Goal: Information Seeking & Learning: Check status

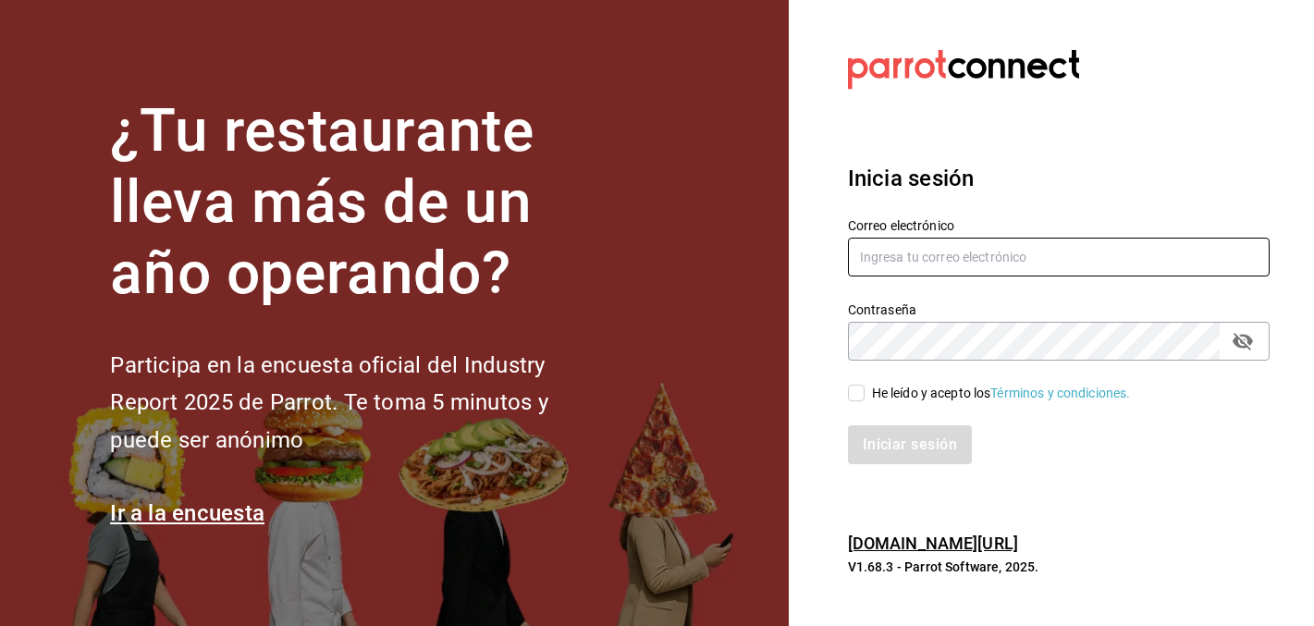
click at [969, 259] on input "text" at bounding box center [1059, 257] width 422 height 39
type input "[PERSON_NAME][EMAIL_ADDRESS][DOMAIN_NAME]"
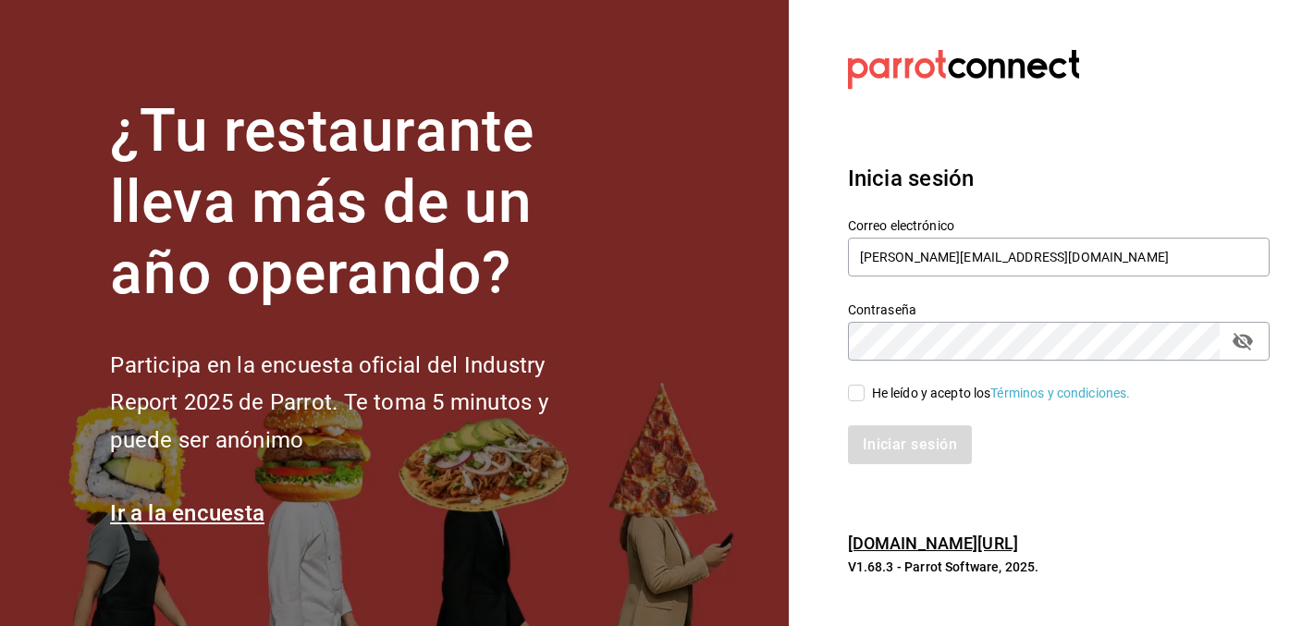
click at [881, 388] on div "He leído y acepto los Términos y condiciones." at bounding box center [1001, 393] width 259 height 19
click at [865, 388] on input "He leído y acepto los Términos y condiciones." at bounding box center [856, 393] width 17 height 17
checkbox input "true"
click at [892, 433] on button "Iniciar sesión" at bounding box center [911, 444] width 126 height 39
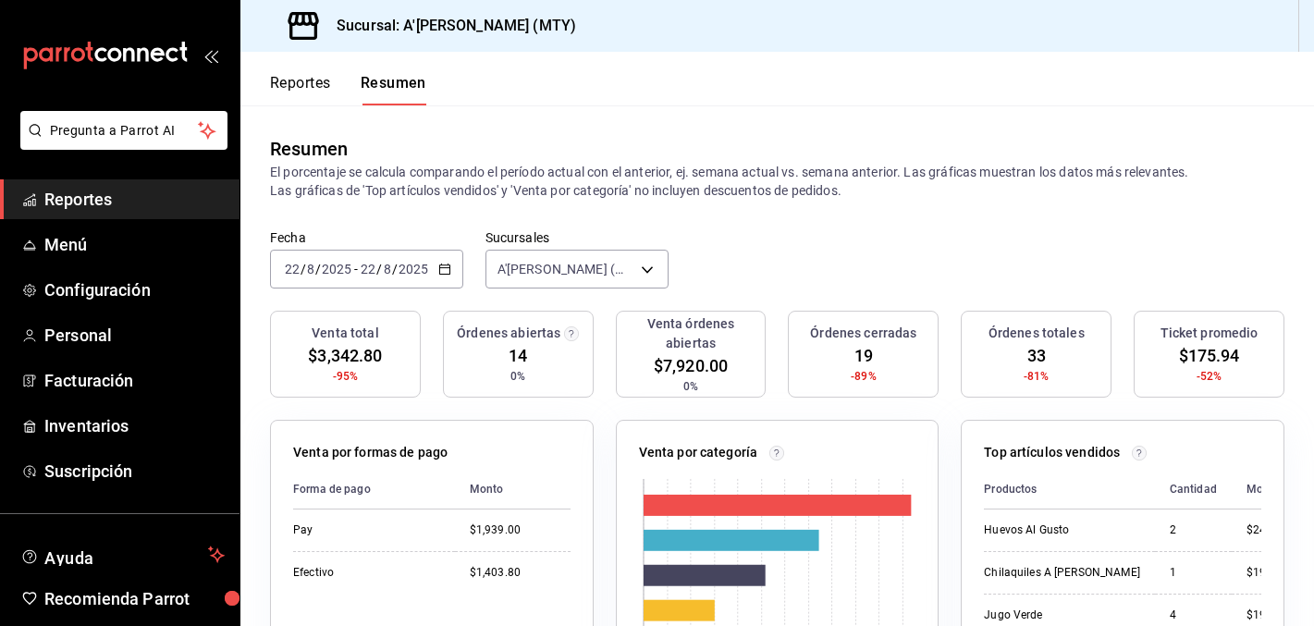
click at [160, 191] on span "Reportes" at bounding box center [134, 199] width 180 height 25
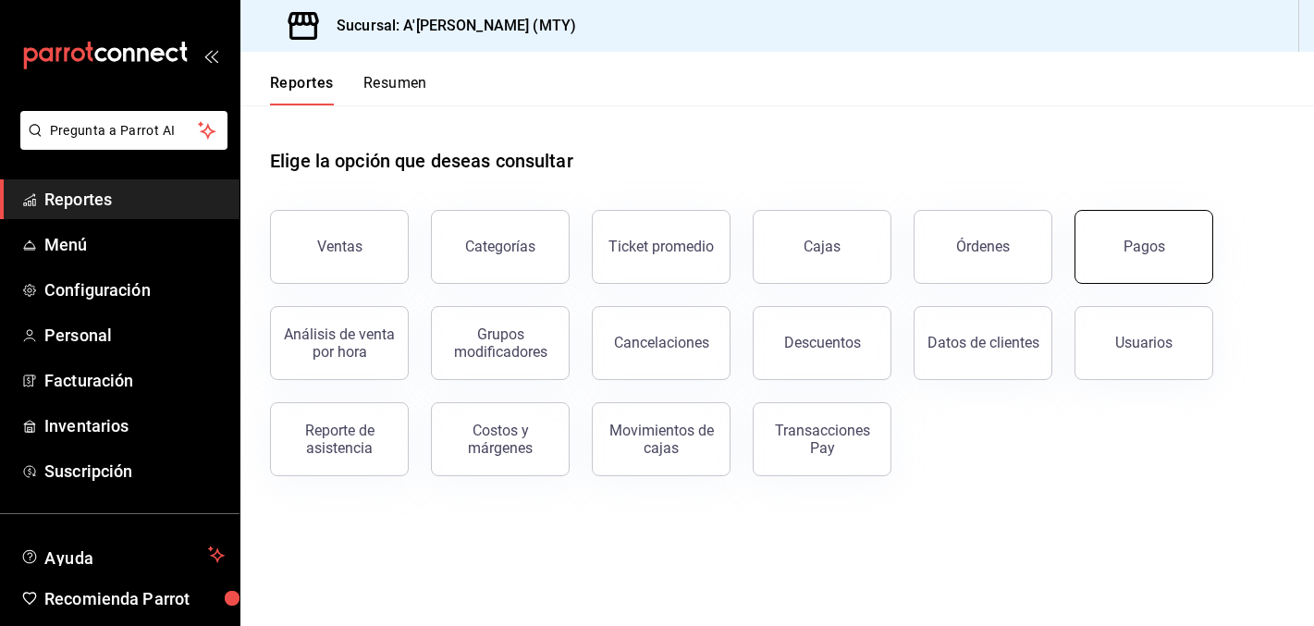
click at [1196, 253] on button "Pagos" at bounding box center [1144, 247] width 139 height 74
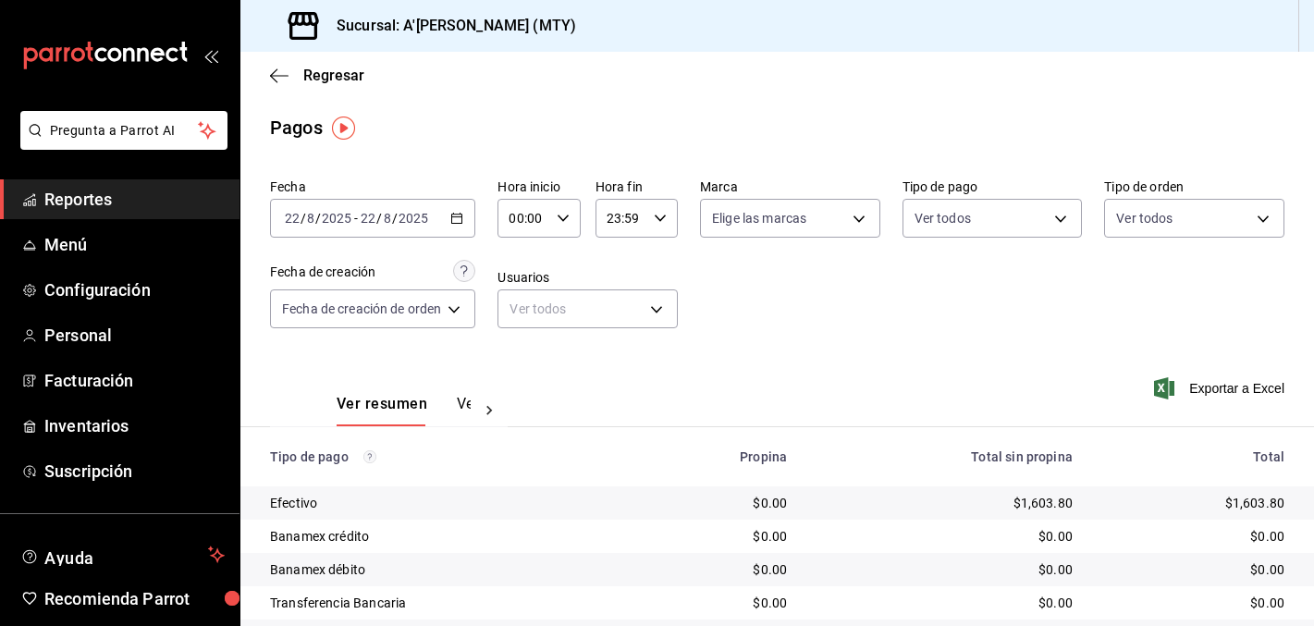
click at [328, 227] on div "2025-08-22 22 / 8 / 2025 - 2025-08-22 22 / 8 / 2025" at bounding box center [372, 218] width 205 height 39
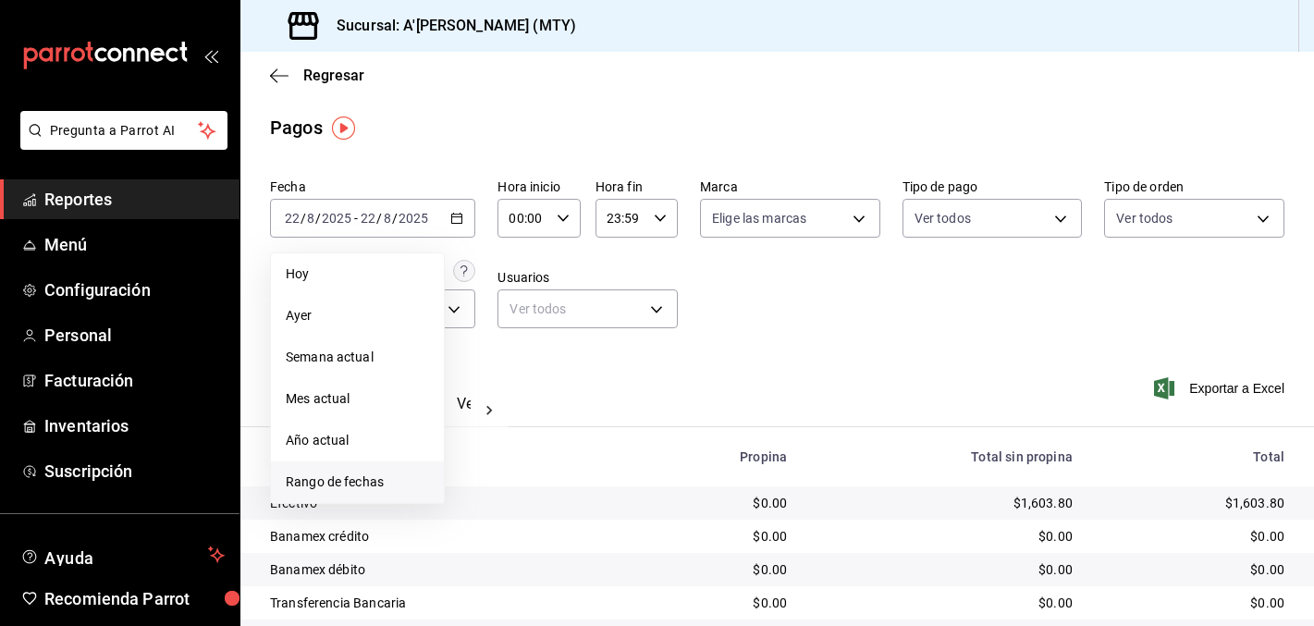
click at [348, 483] on span "Rango de fechas" at bounding box center [357, 482] width 143 height 19
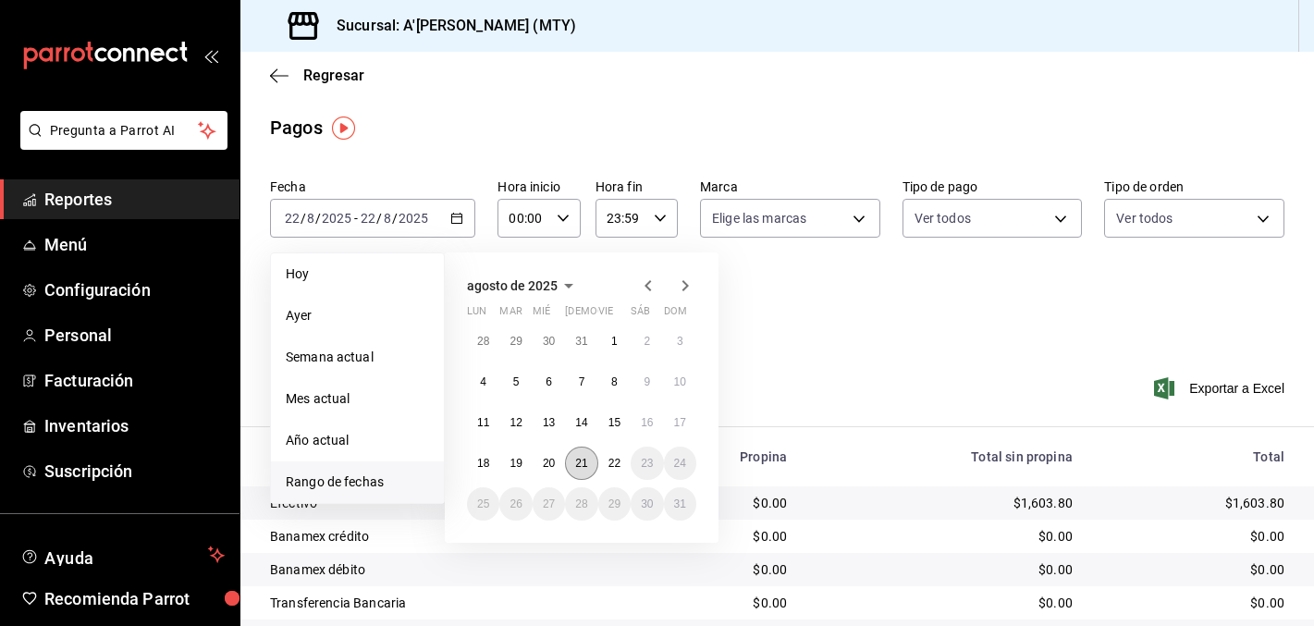
click at [576, 463] on abbr "21" at bounding box center [581, 463] width 12 height 13
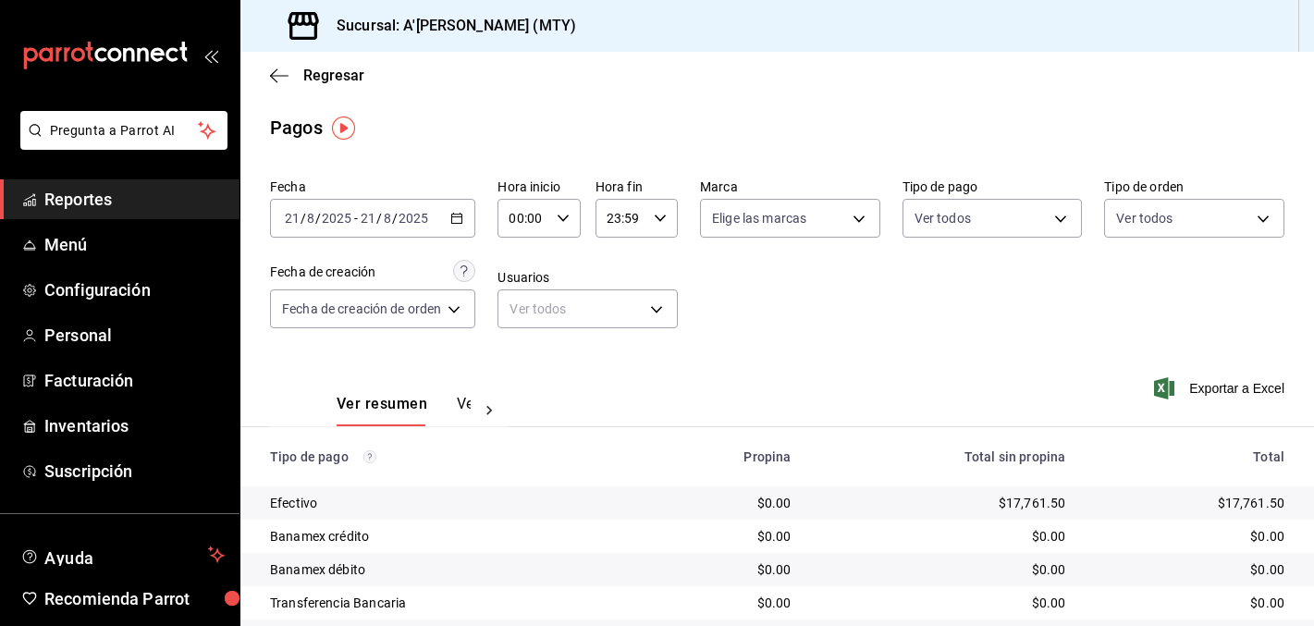
scroll to position [90, 0]
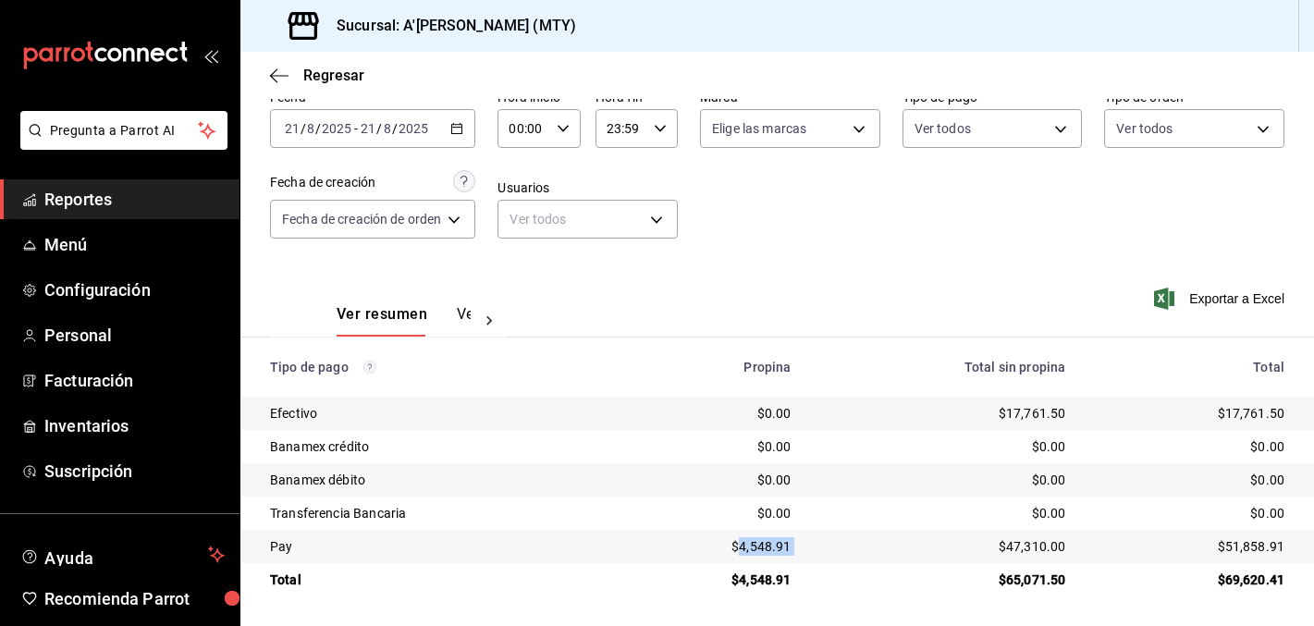
drag, startPoint x: 743, startPoint y: 550, endPoint x: 820, endPoint y: 546, distance: 76.9
click at [820, 546] on tr "Pay $4,548.91 $47,310.00 $51,858.91" at bounding box center [777, 546] width 1074 height 33
copy div "4,548.91"
